Goal: Task Accomplishment & Management: Use online tool/utility

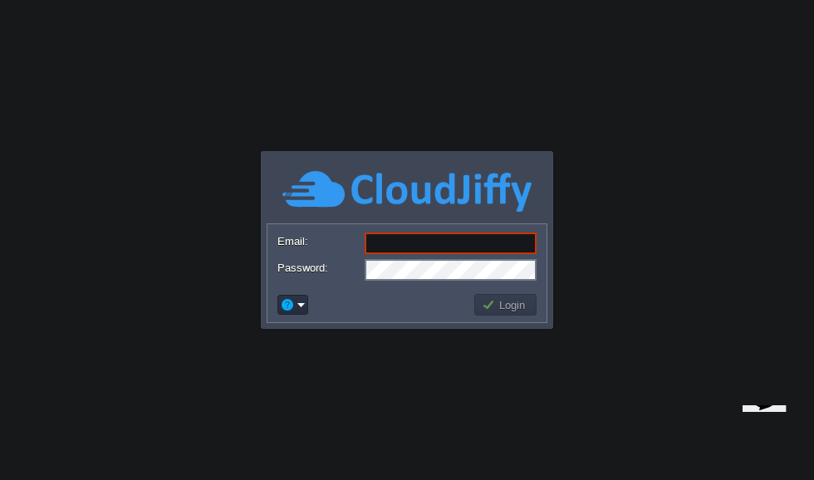
click at [517, 307] on button "Login" at bounding box center [506, 304] width 48 height 15
type input "[EMAIL_ADDRESS][DOMAIN_NAME]"
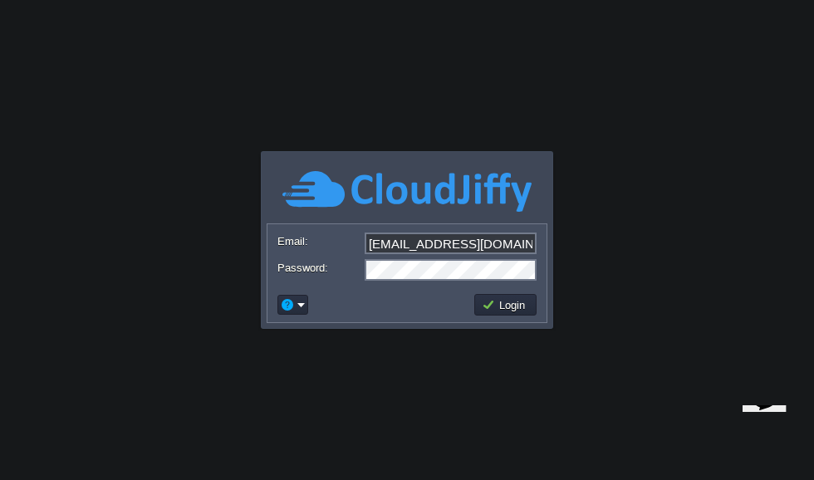
click at [520, 299] on button "Login" at bounding box center [506, 304] width 48 height 15
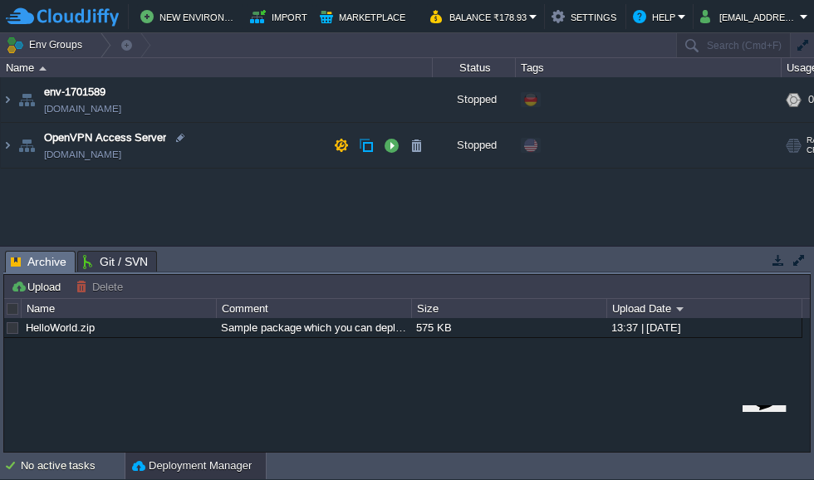
click at [393, 150] on button "button" at bounding box center [391, 145] width 15 height 15
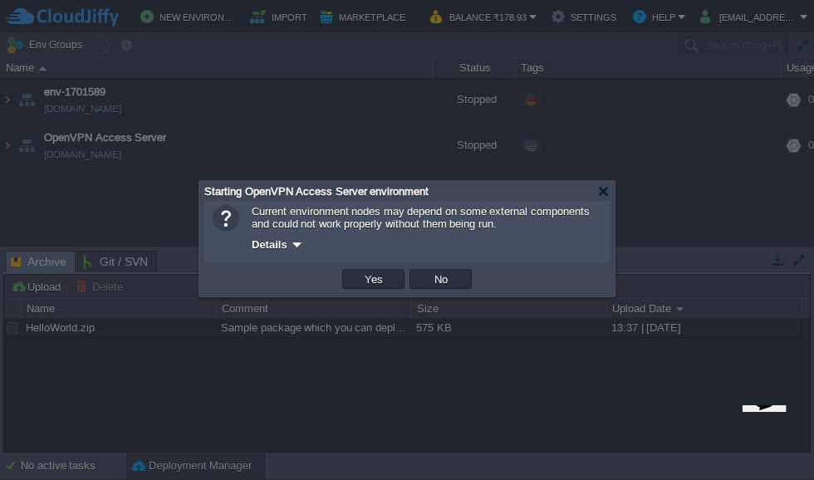
click at [367, 277] on button "Yes" at bounding box center [374, 279] width 28 height 15
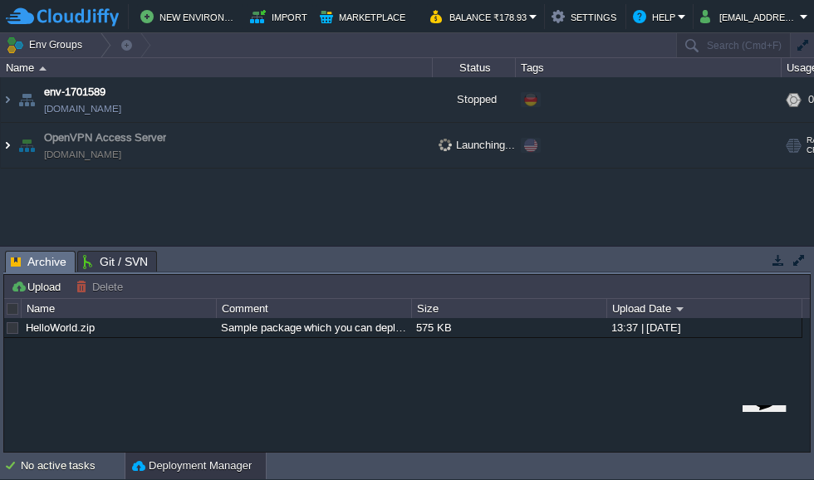
click at [12, 150] on img at bounding box center [7, 145] width 13 height 45
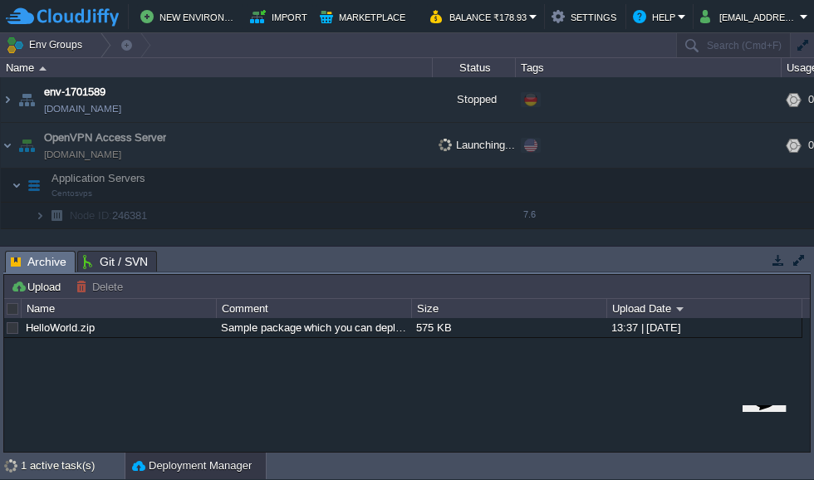
click at [46, 213] on img at bounding box center [56, 216] width 23 height 26
click at [39, 217] on img at bounding box center [40, 216] width 10 height 26
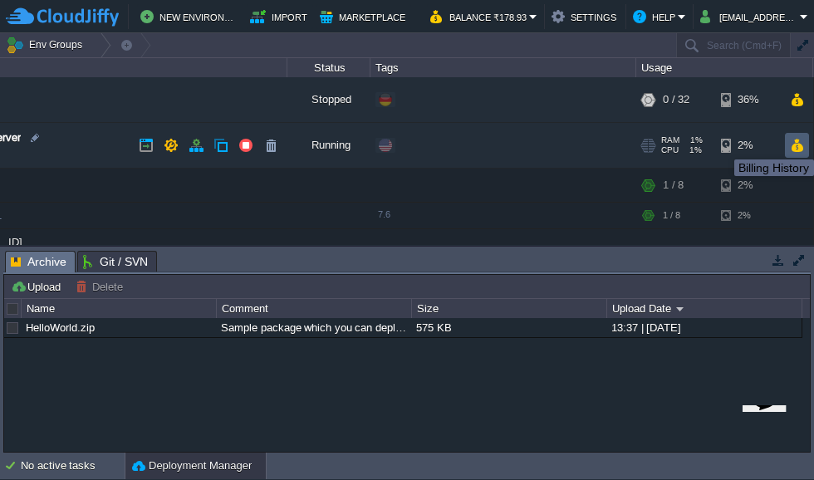
click at [792, 149] on button "button" at bounding box center [797, 145] width 14 height 15
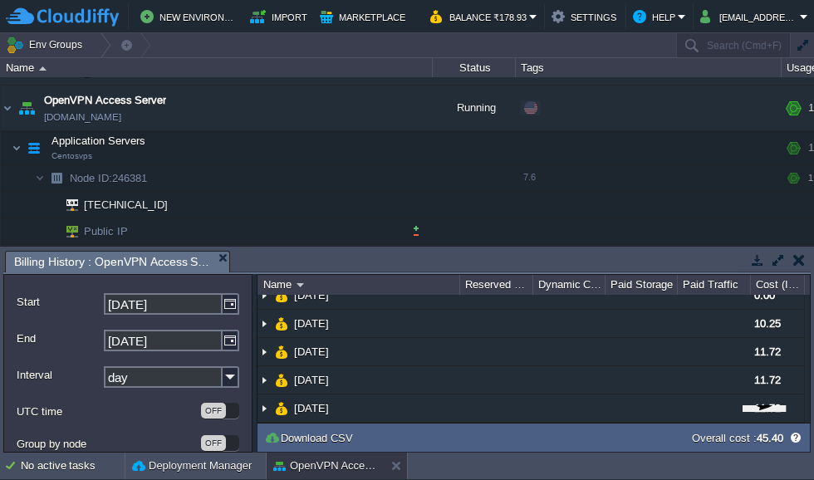
click at [415, 227] on button "button" at bounding box center [416, 230] width 15 height 15
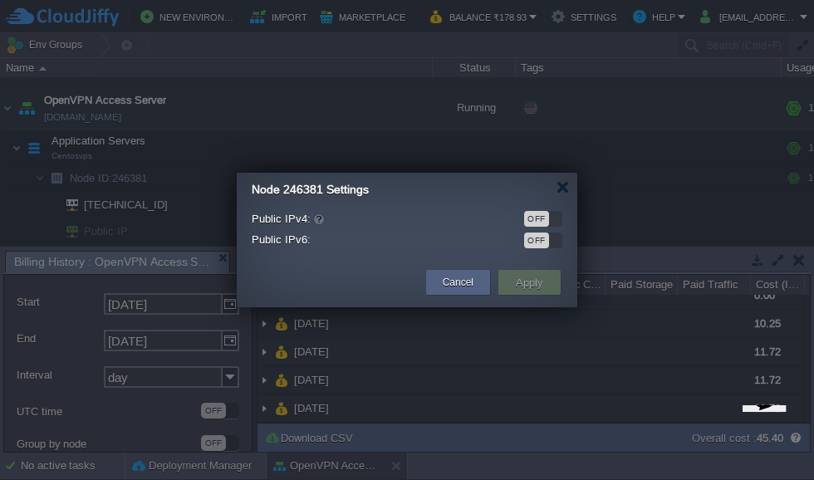
click at [542, 212] on div "OFF" at bounding box center [536, 219] width 25 height 16
click at [543, 214] on div "ON" at bounding box center [549, 219] width 25 height 16
click at [538, 217] on div "OFF" at bounding box center [536, 219] width 25 height 16
click at [541, 285] on button "Apply" at bounding box center [529, 282] width 37 height 20
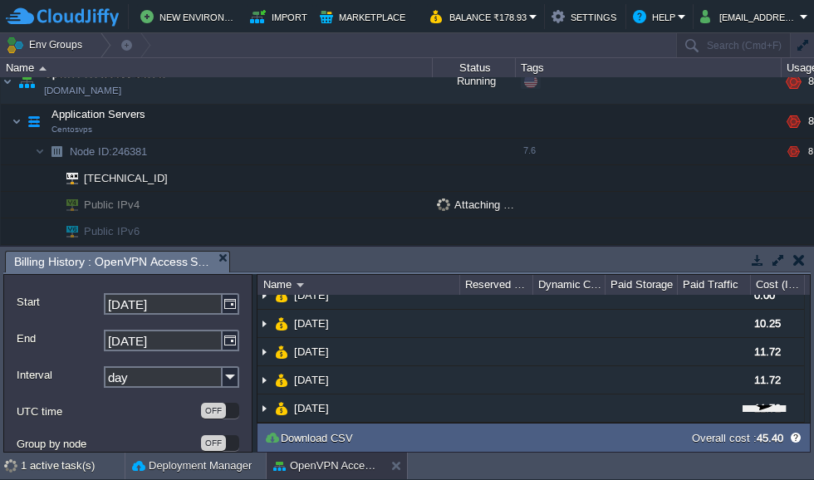
scroll to position [64, 0]
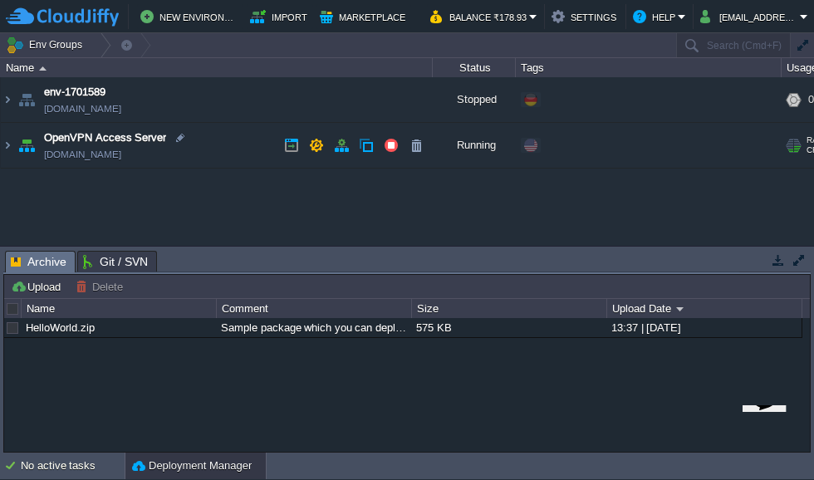
click at [20, 150] on img at bounding box center [26, 145] width 23 height 45
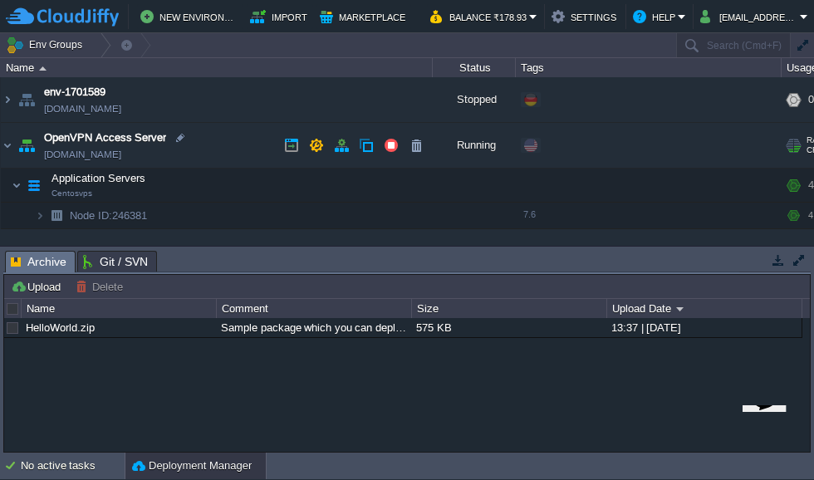
click at [10, 145] on img at bounding box center [7, 145] width 13 height 45
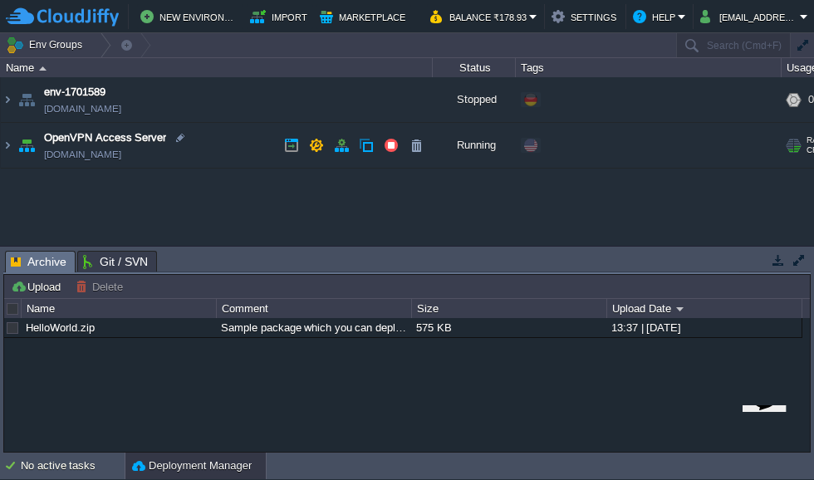
click at [16, 149] on img at bounding box center [26, 145] width 23 height 45
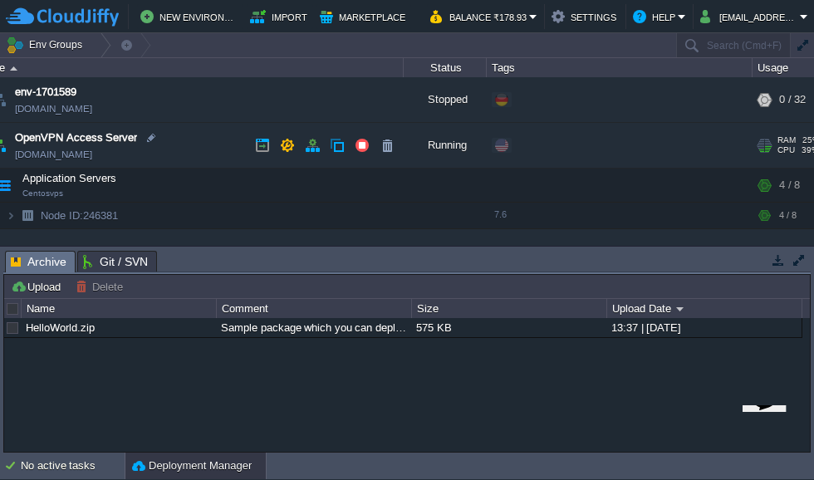
scroll to position [0, 37]
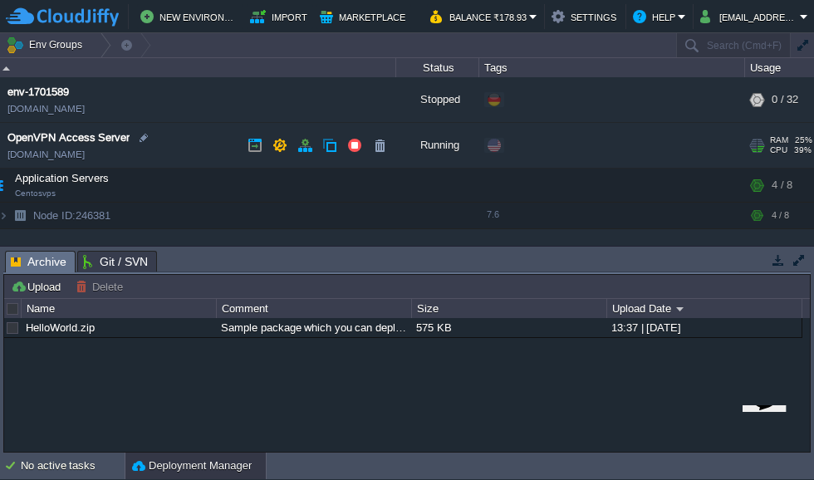
click at [804, 257] on button "button" at bounding box center [799, 260] width 15 height 15
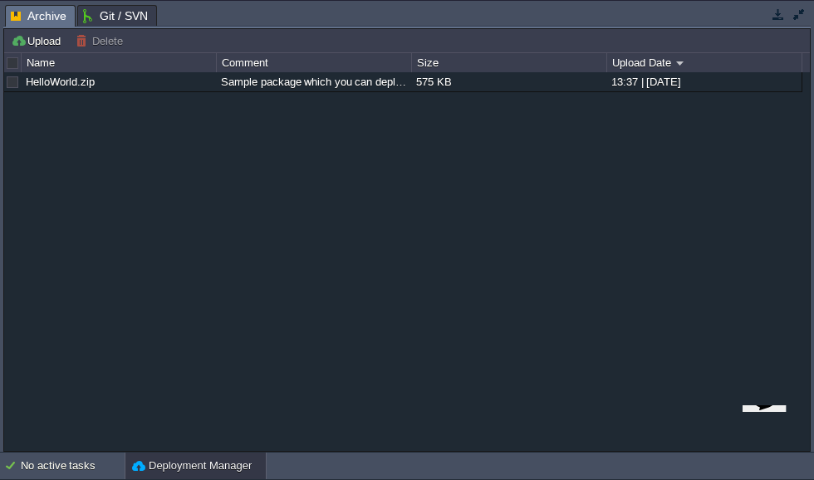
click at [805, 10] on button "button" at bounding box center [799, 14] width 15 height 15
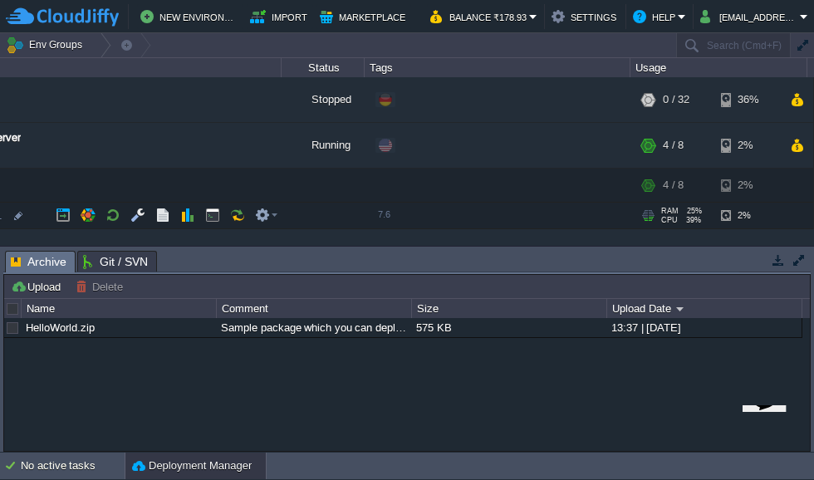
scroll to position [0, 0]
click at [806, 45] on button "button" at bounding box center [802, 45] width 15 height 15
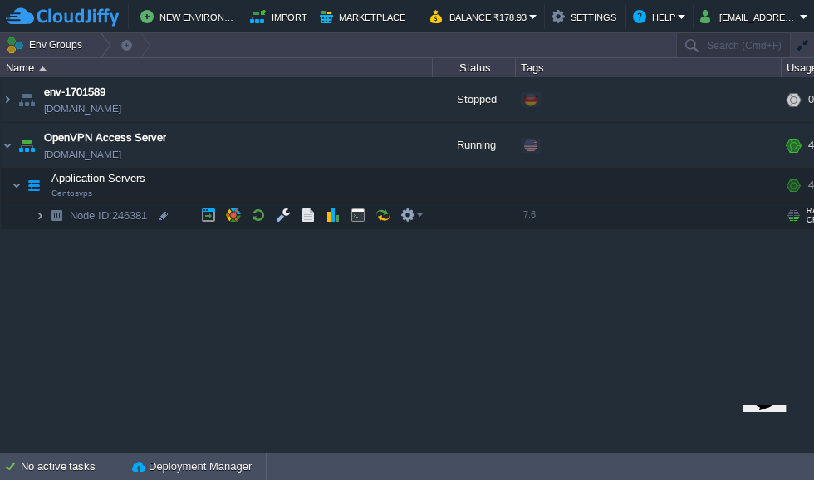
click at [47, 217] on img at bounding box center [56, 216] width 23 height 26
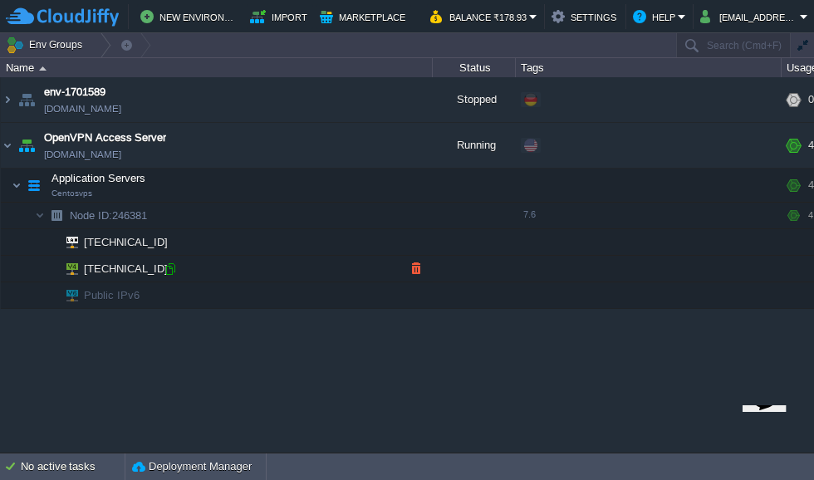
click at [167, 267] on div at bounding box center [170, 269] width 15 height 15
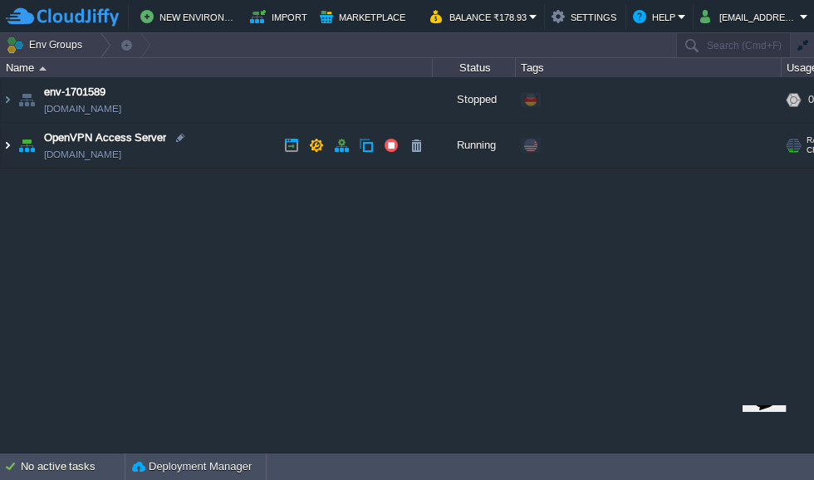
click at [8, 154] on img at bounding box center [7, 145] width 13 height 45
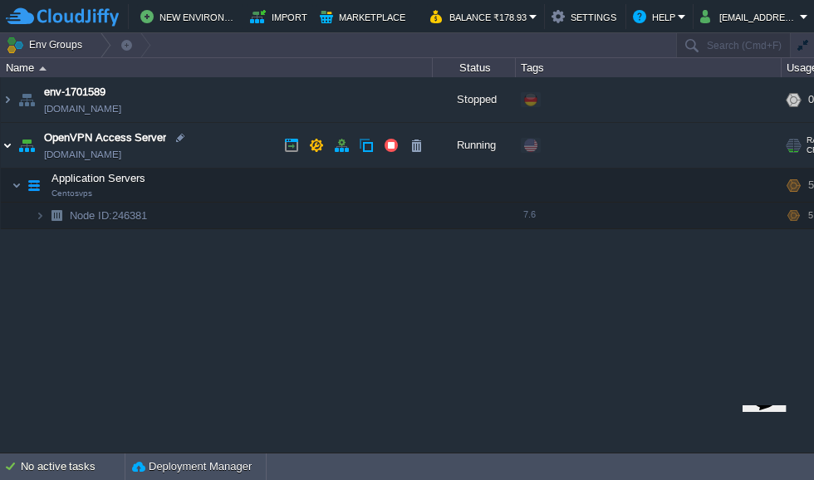
click at [42, 222] on img at bounding box center [40, 216] width 10 height 26
